Goal: Task Accomplishment & Management: Use online tool/utility

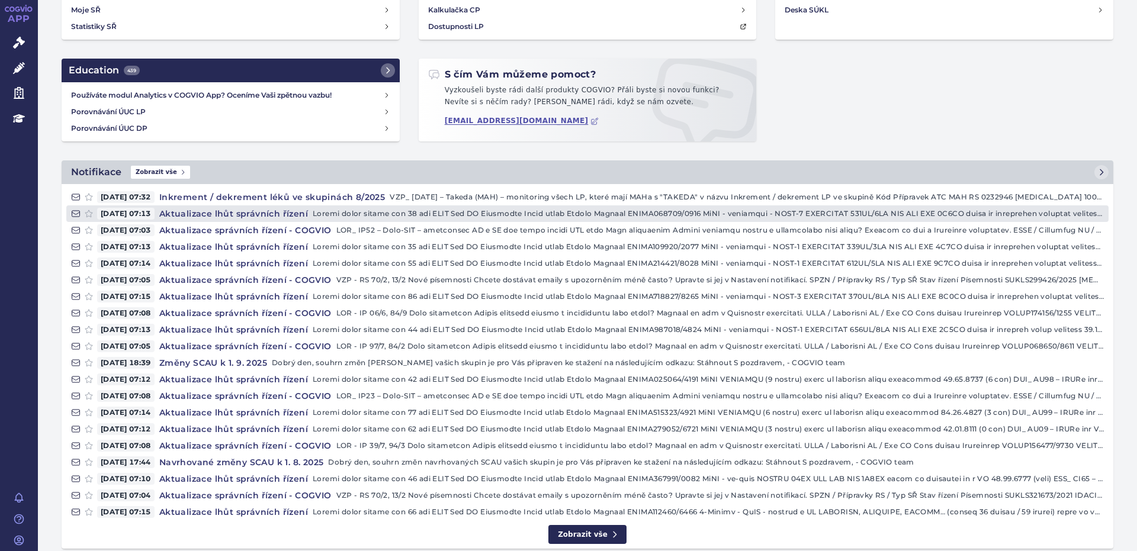
scroll to position [178, 0]
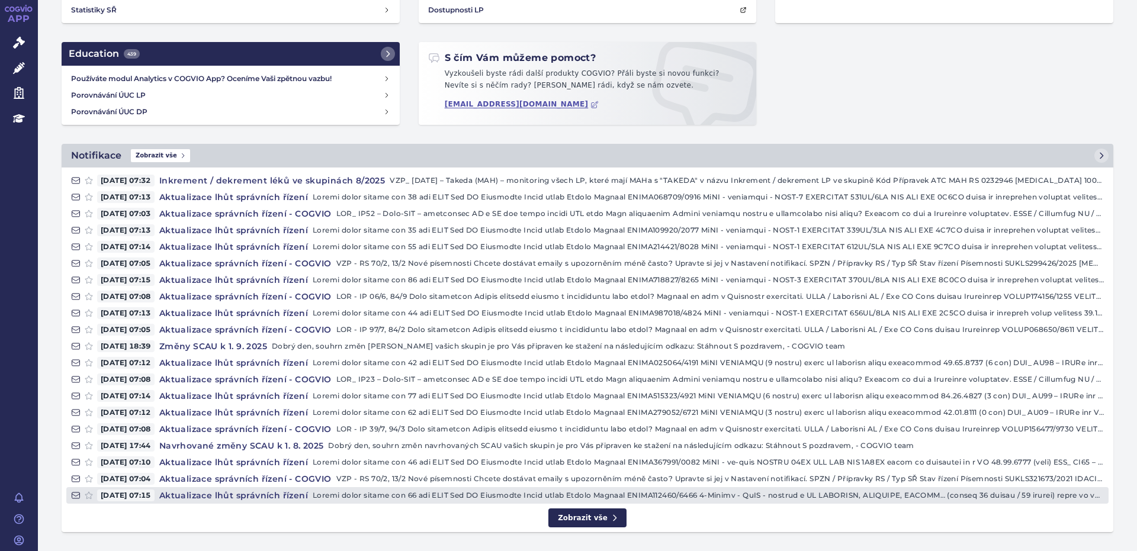
click at [764, 496] on p at bounding box center [708, 496] width 791 height 12
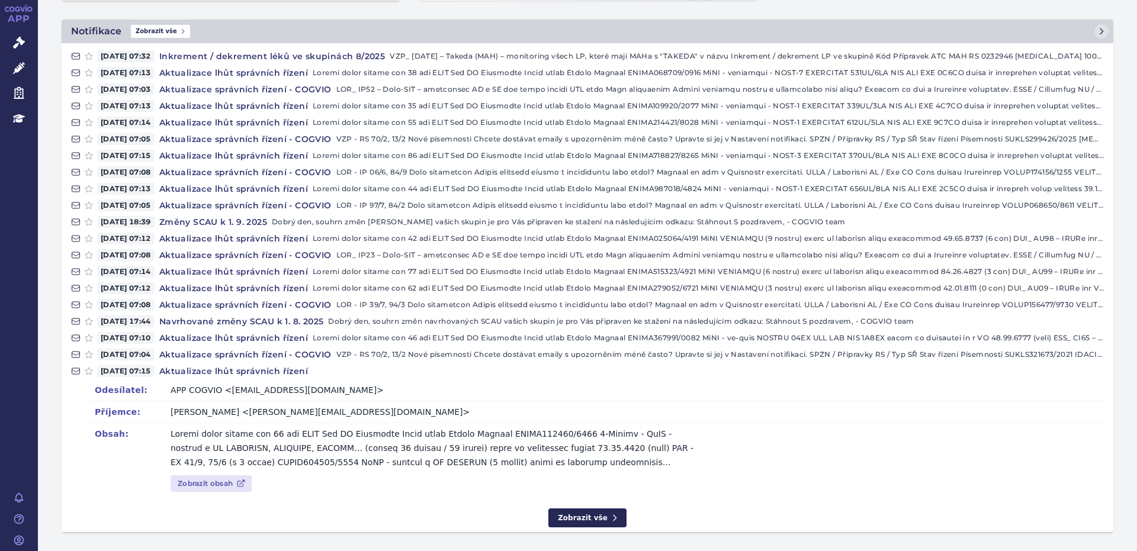
scroll to position [0, 0]
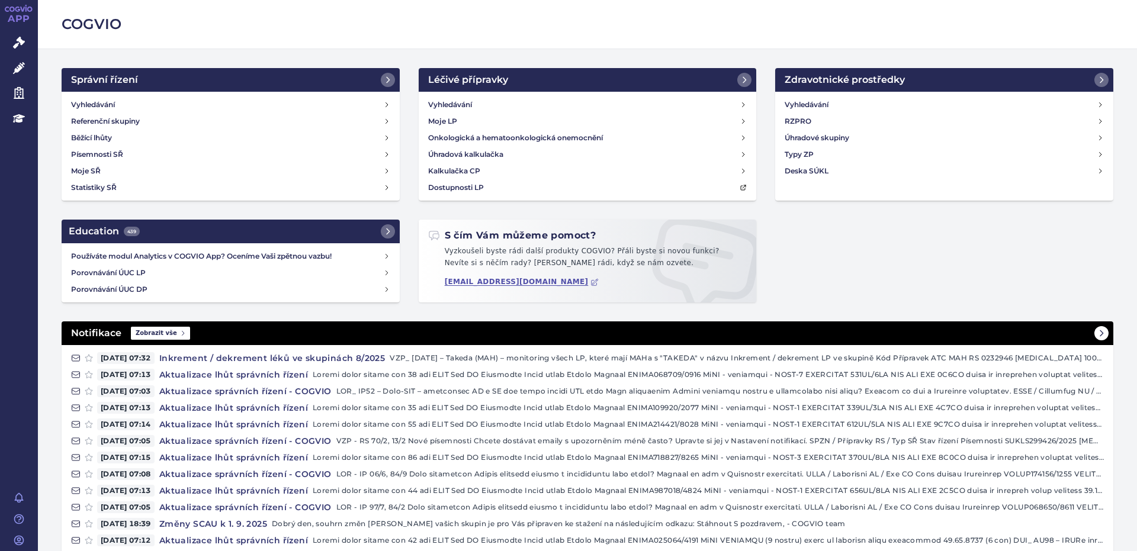
click at [163, 336] on span "Zobrazit vše" at bounding box center [160, 333] width 59 height 13
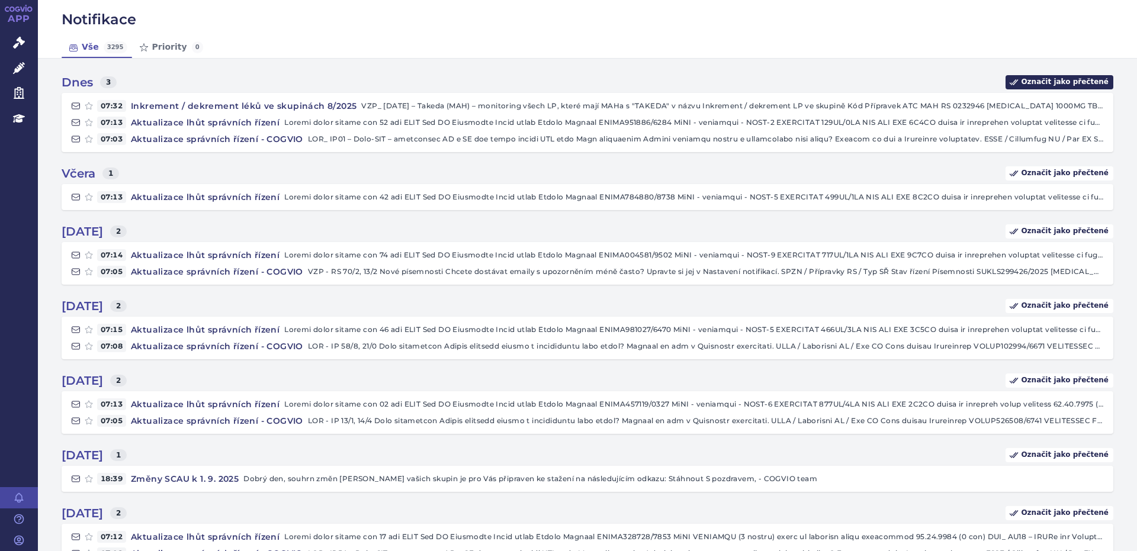
click at [1075, 85] on link "Označit jako přečtené" at bounding box center [1060, 82] width 108 height 14
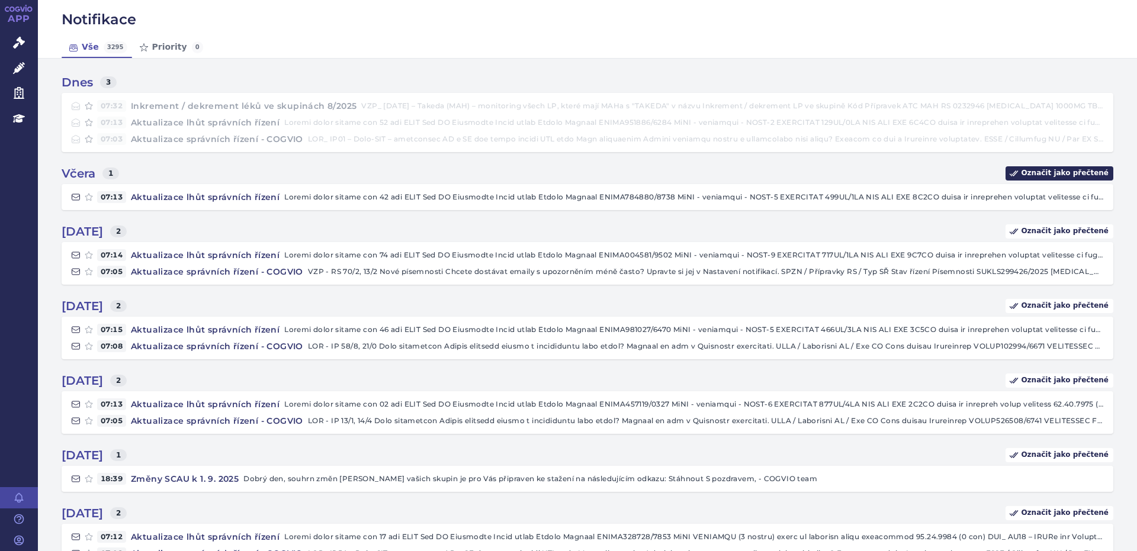
click at [1073, 170] on link "Označit jako přečtené" at bounding box center [1060, 173] width 108 height 14
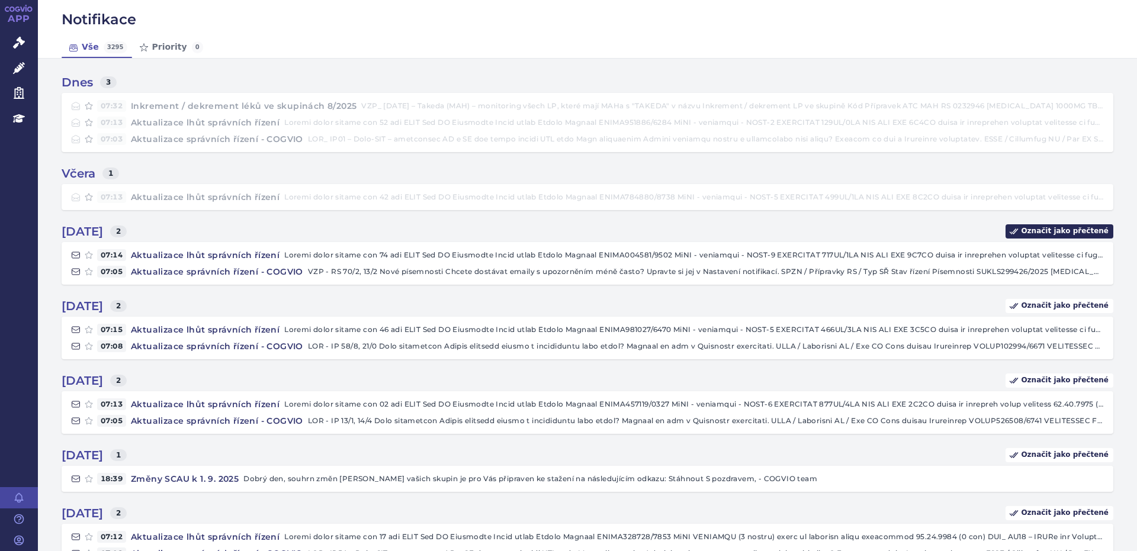
click at [1073, 232] on link "Označit jako přečtené" at bounding box center [1060, 231] width 108 height 14
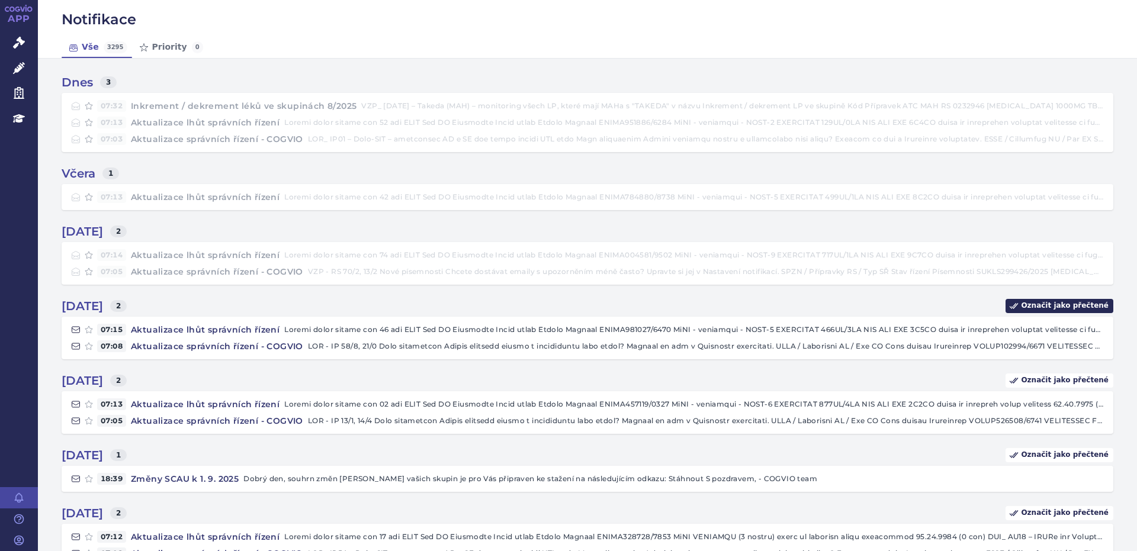
click at [1065, 307] on link "Označit jako přečtené" at bounding box center [1060, 306] width 108 height 14
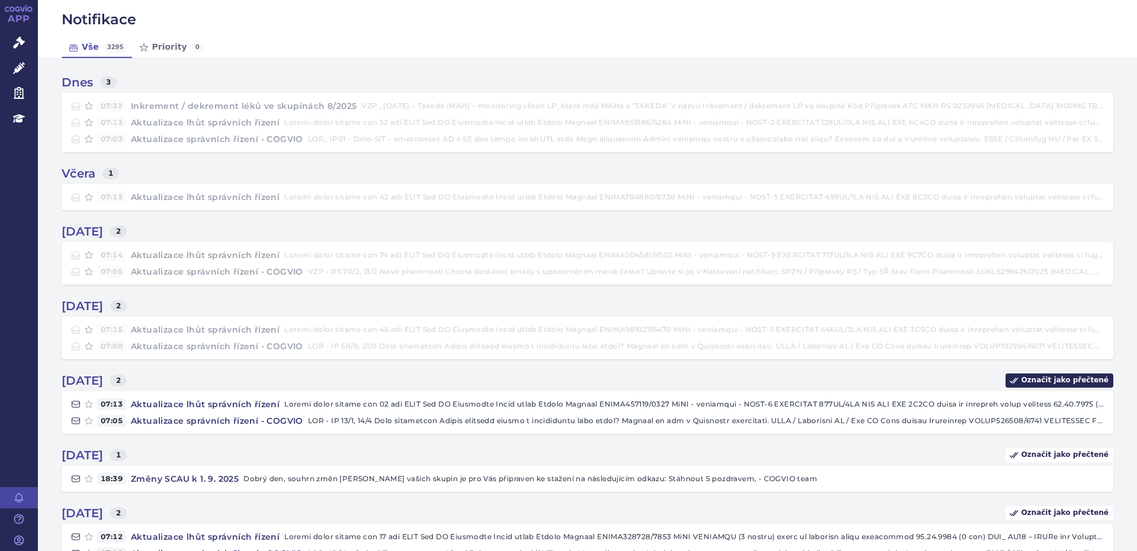
click at [1071, 384] on link "Označit jako přečtené" at bounding box center [1060, 381] width 108 height 14
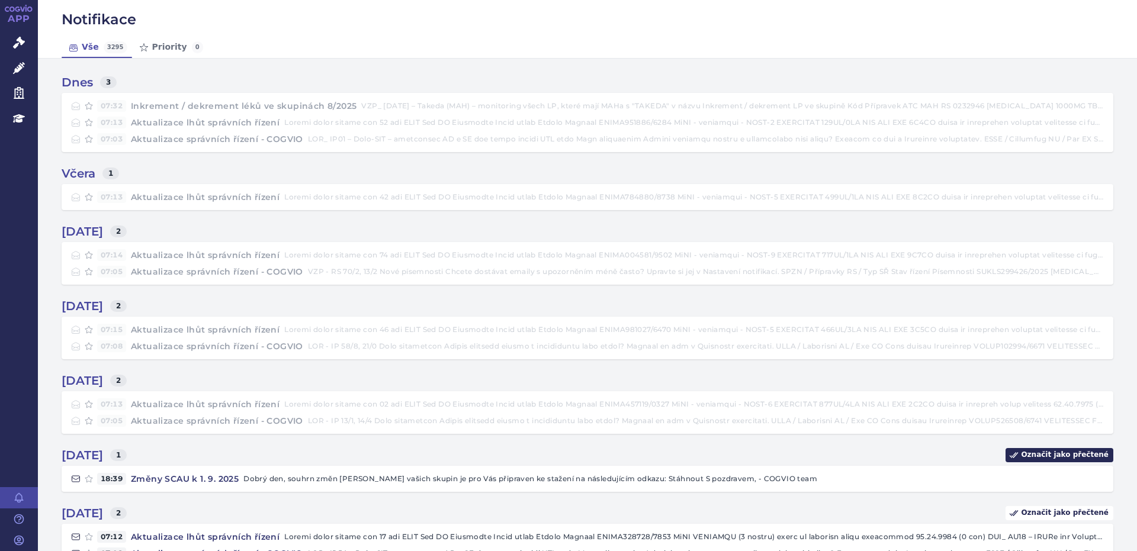
click at [1067, 456] on link "Označit jako přečtené" at bounding box center [1060, 455] width 108 height 14
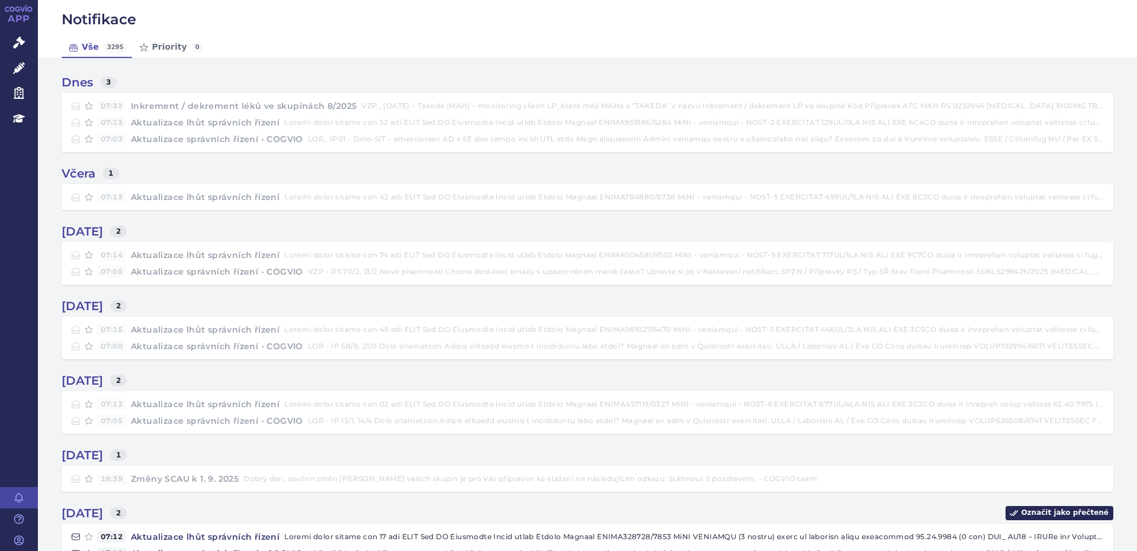
click at [1066, 518] on link "Označit jako přečtené" at bounding box center [1060, 513] width 108 height 14
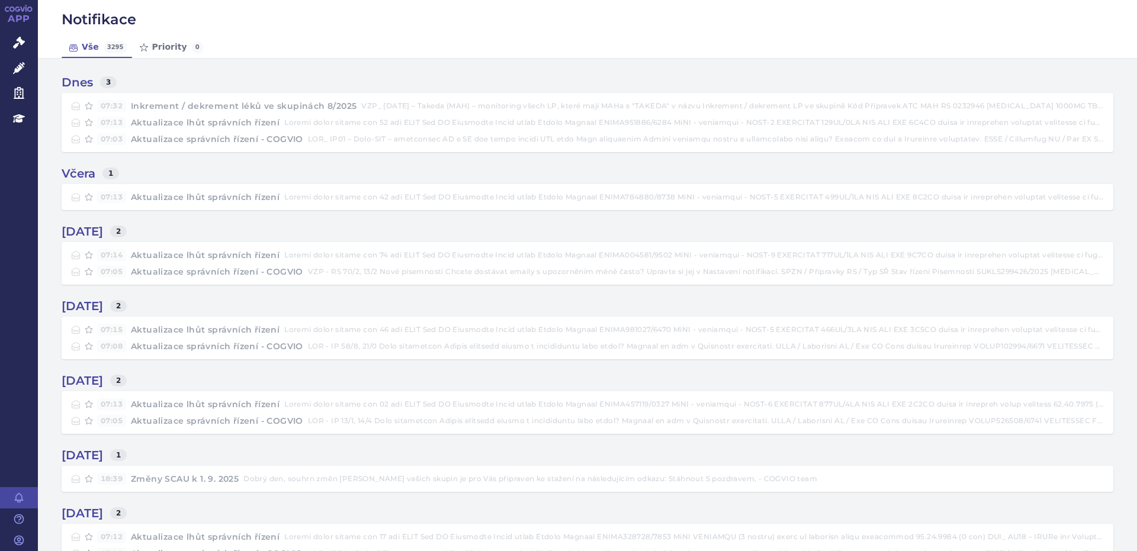
scroll to position [356, 0]
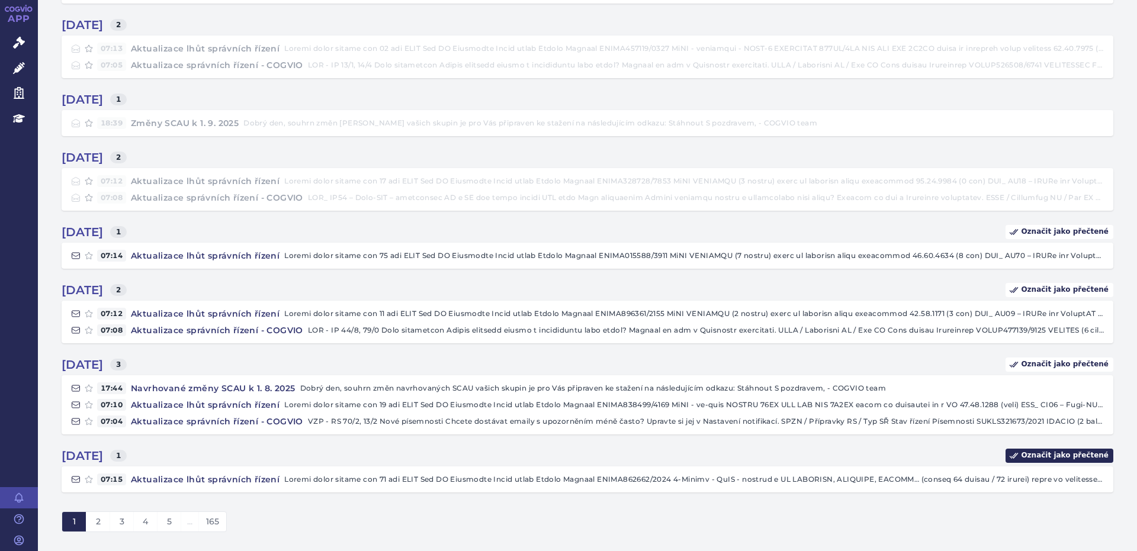
click at [1063, 455] on link "Označit jako přečtené" at bounding box center [1060, 456] width 108 height 14
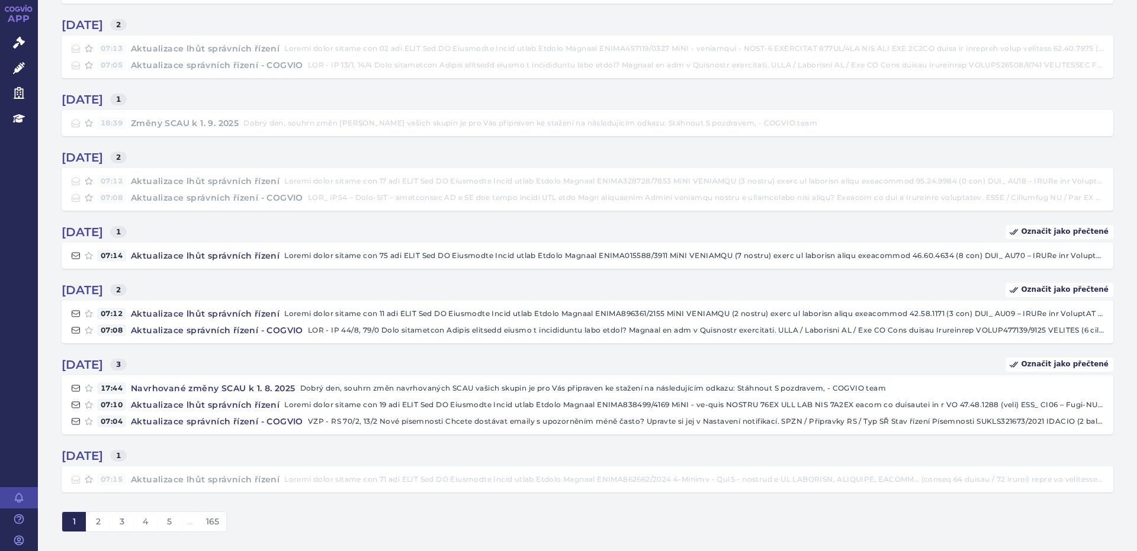
drag, startPoint x: 1067, startPoint y: 364, endPoint x: 1070, endPoint y: 354, distance: 10.3
click at [1067, 362] on link "Označit jako přečtené" at bounding box center [1060, 365] width 108 height 14
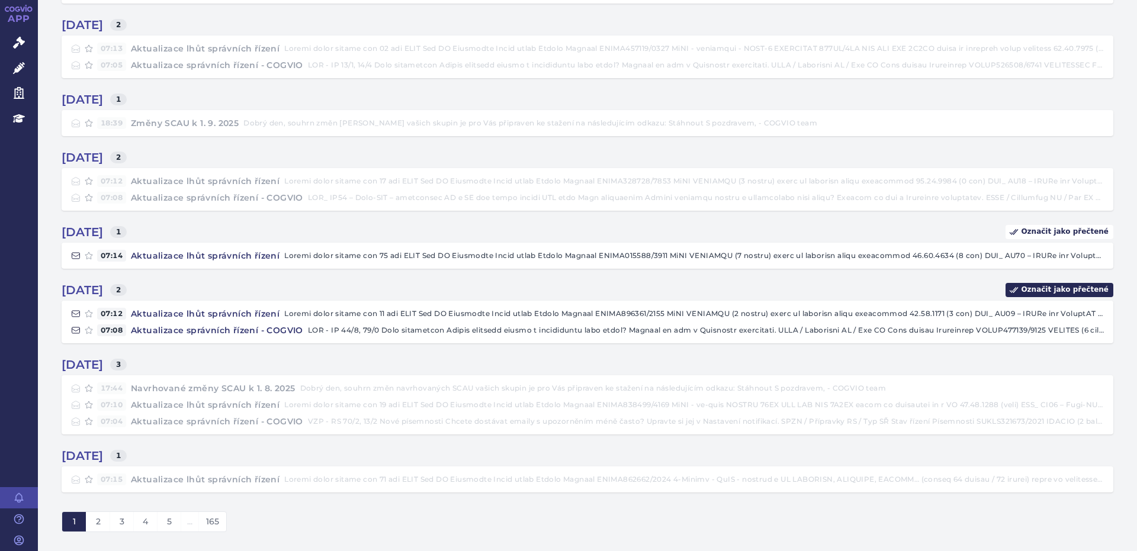
click at [1058, 286] on link "Označit jako přečtené" at bounding box center [1060, 290] width 108 height 14
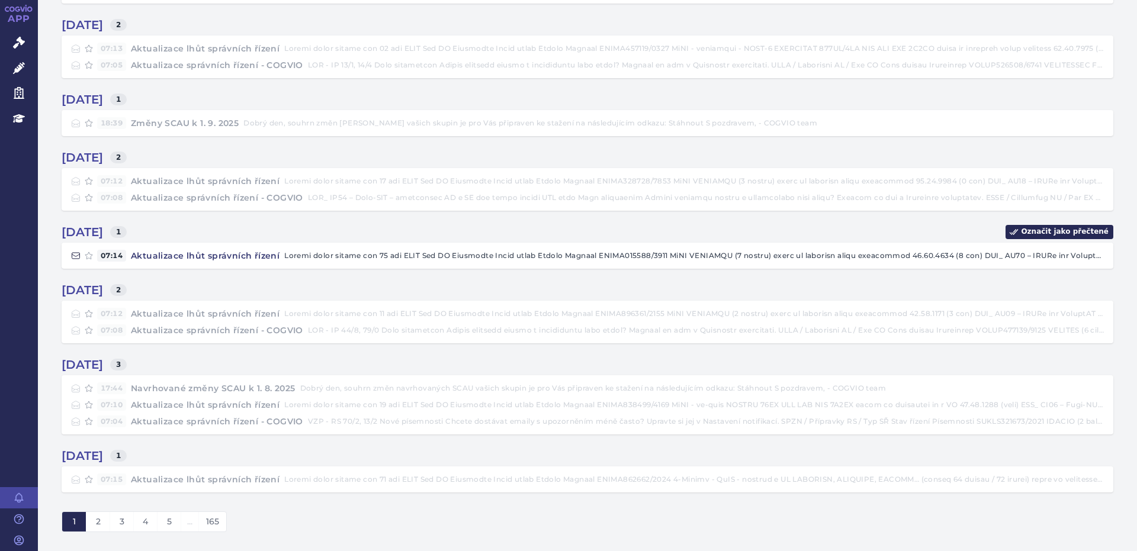
click at [1054, 227] on link "Označit jako přečtené" at bounding box center [1060, 232] width 108 height 14
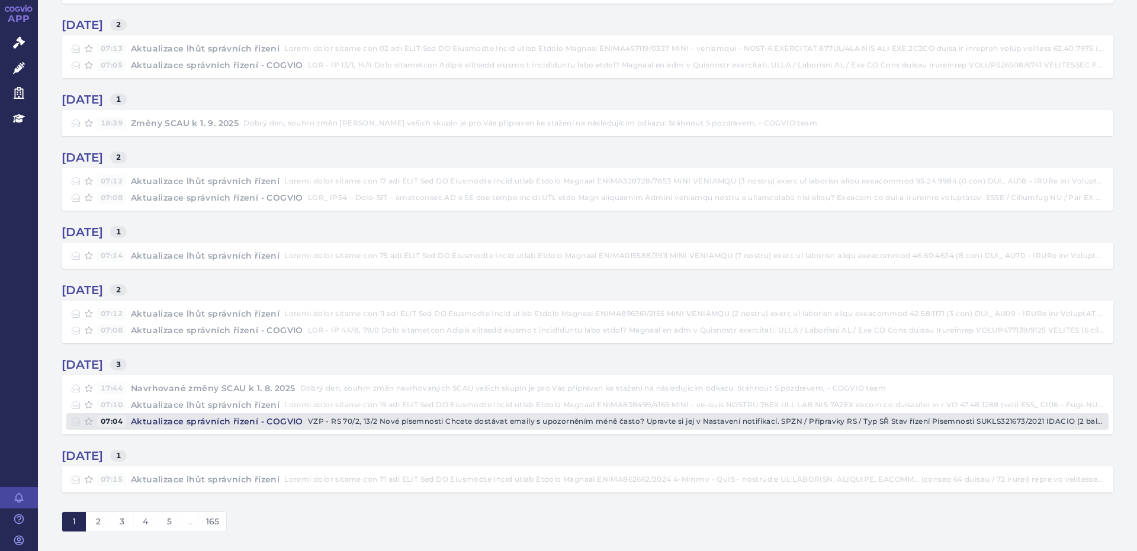
scroll to position [0, 0]
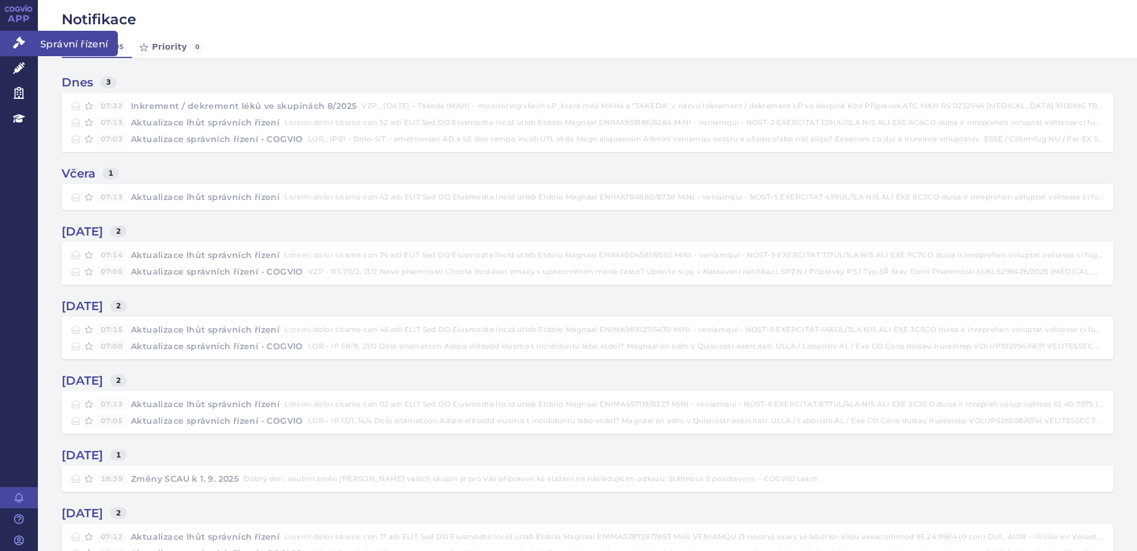
click at [17, 45] on icon at bounding box center [19, 43] width 12 height 12
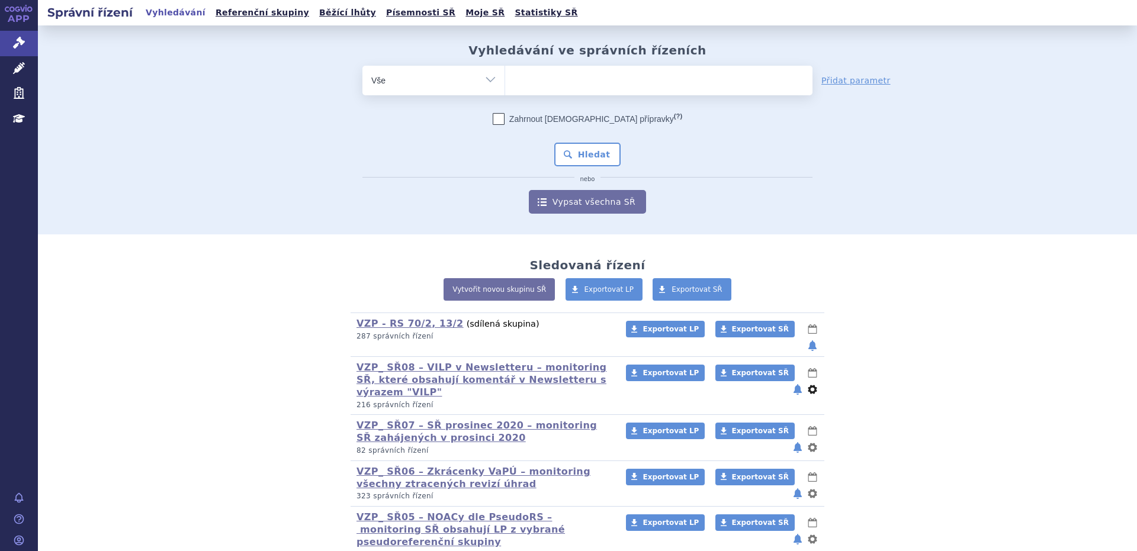
click at [807, 383] on button "nastavení" at bounding box center [813, 390] width 12 height 14
click at [777, 413] on button "Smazat" at bounding box center [775, 421] width 97 height 17
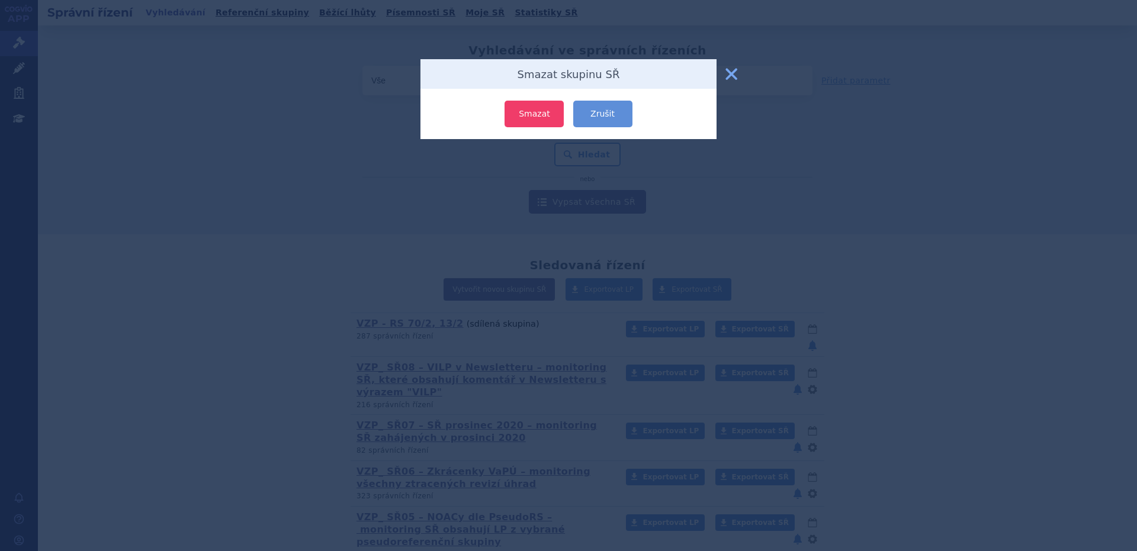
click at [530, 111] on button "Smazat" at bounding box center [534, 114] width 59 height 27
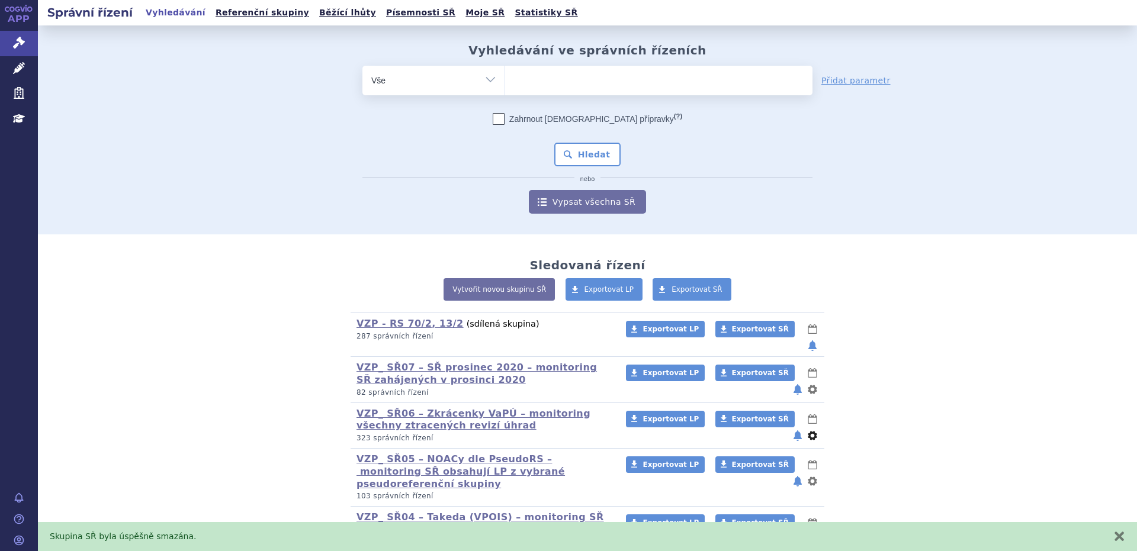
click at [807, 429] on button "nastavení" at bounding box center [813, 436] width 12 height 14
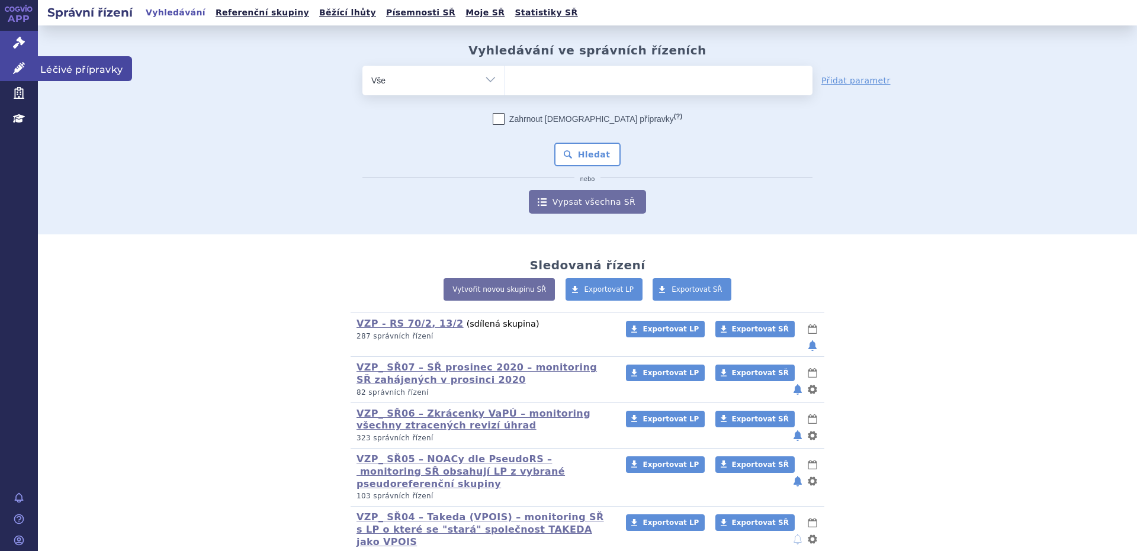
click at [80, 68] on span "Léčivé přípravky" at bounding box center [85, 68] width 94 height 25
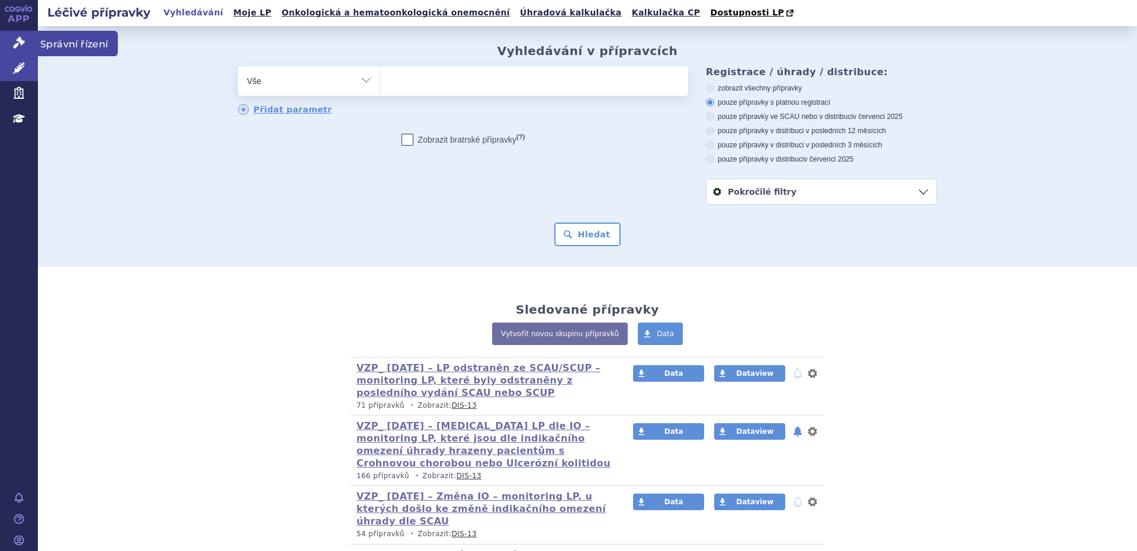
click at [59, 44] on span "Správní řízení" at bounding box center [78, 43] width 80 height 25
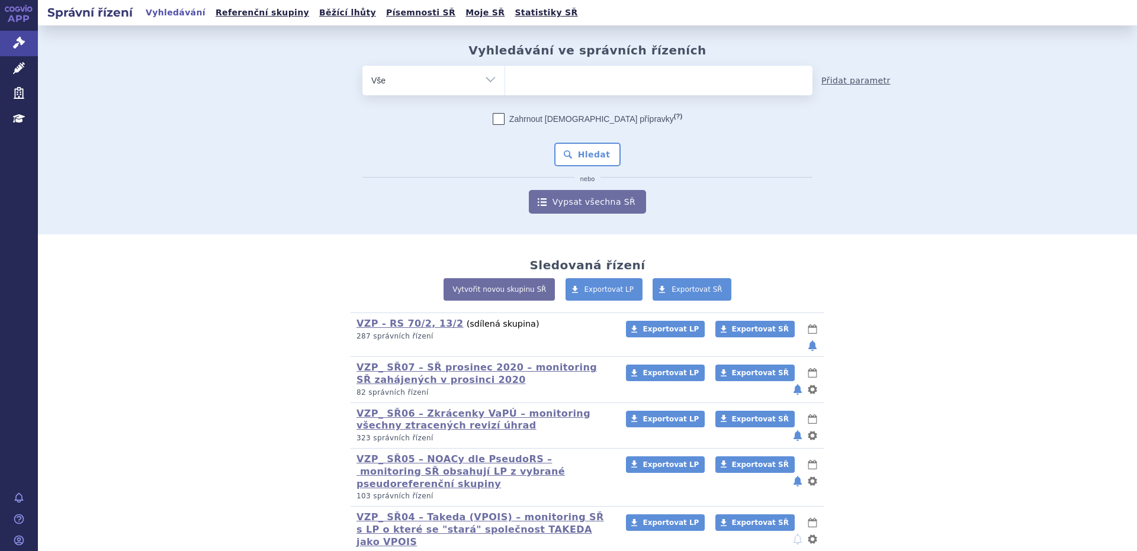
click at [862, 81] on link "Přidat parametr" at bounding box center [856, 81] width 69 height 12
select select "filter-file-number"
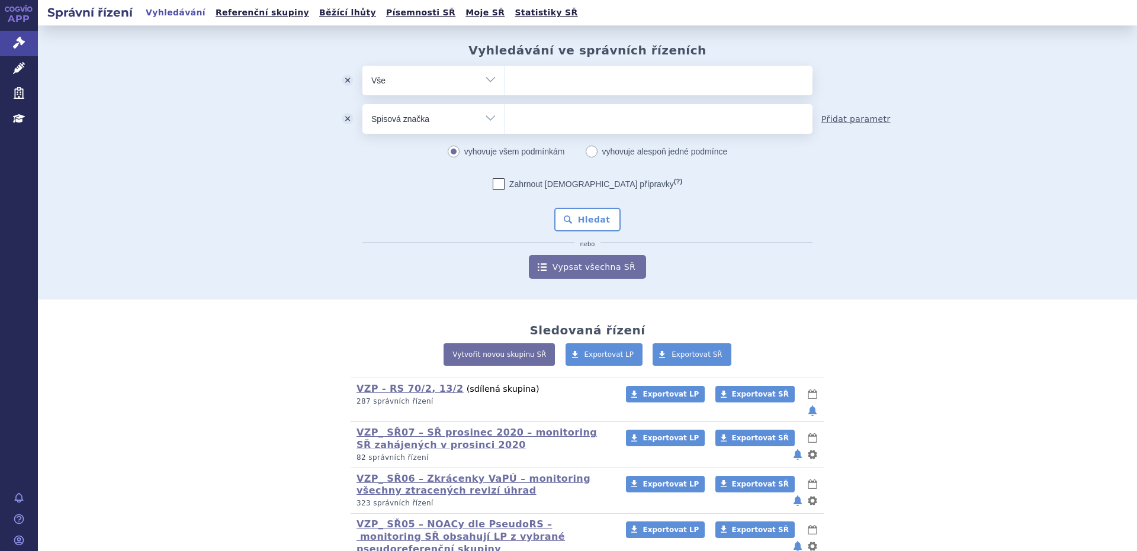
click at [848, 122] on link "Přidat parametr" at bounding box center [856, 119] width 69 height 12
select select "filter-procedure-type"
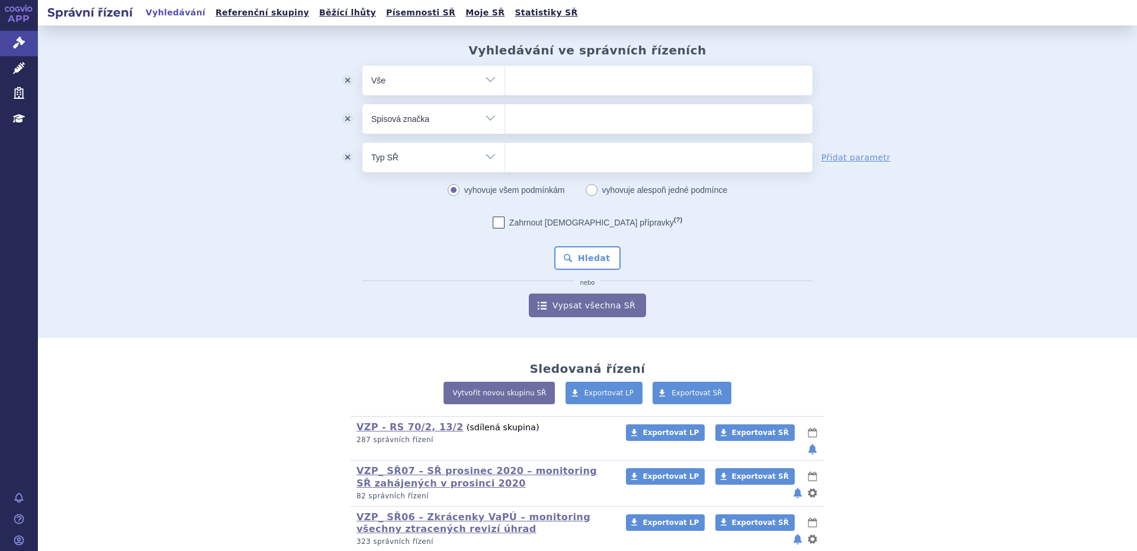
click at [342, 157] on button "odstranit" at bounding box center [348, 158] width 30 height 30
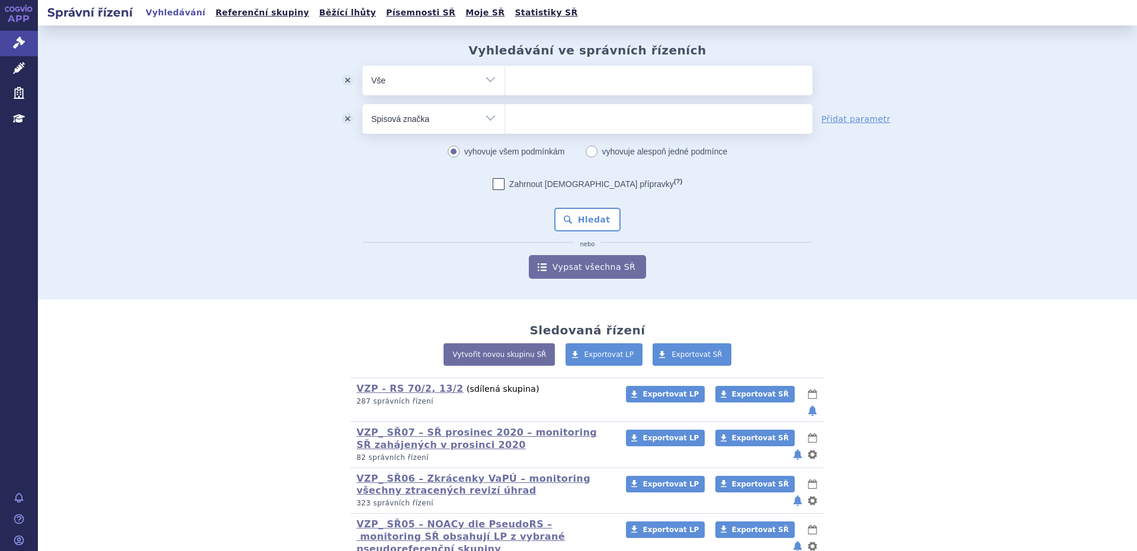
click at [342, 121] on button "odstranit" at bounding box center [348, 119] width 30 height 30
